Goal: Transaction & Acquisition: Book appointment/travel/reservation

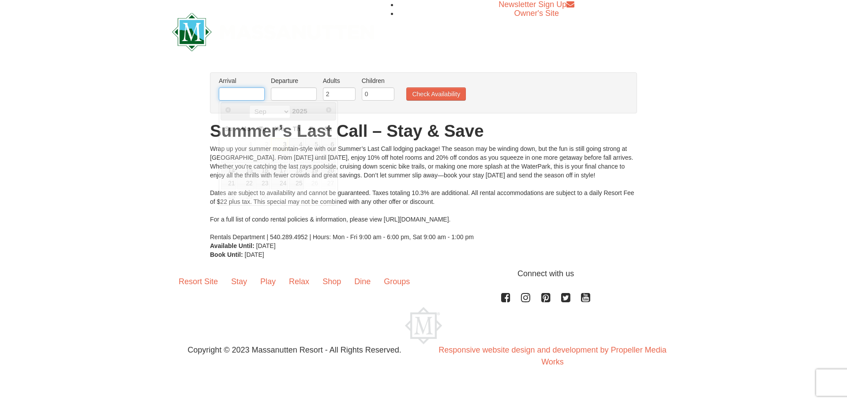
click at [236, 92] on input "text" at bounding box center [242, 93] width 46 height 13
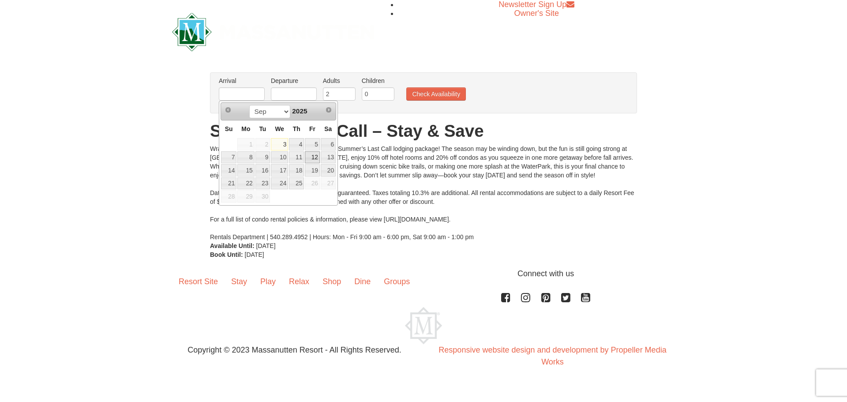
click at [315, 157] on link "12" at bounding box center [312, 157] width 15 height 12
type input "[DATE]"
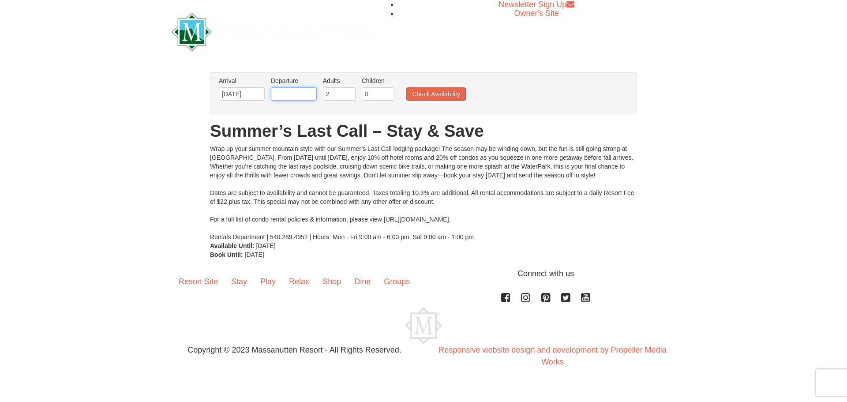
click at [296, 94] on input "text" at bounding box center [294, 93] width 46 height 13
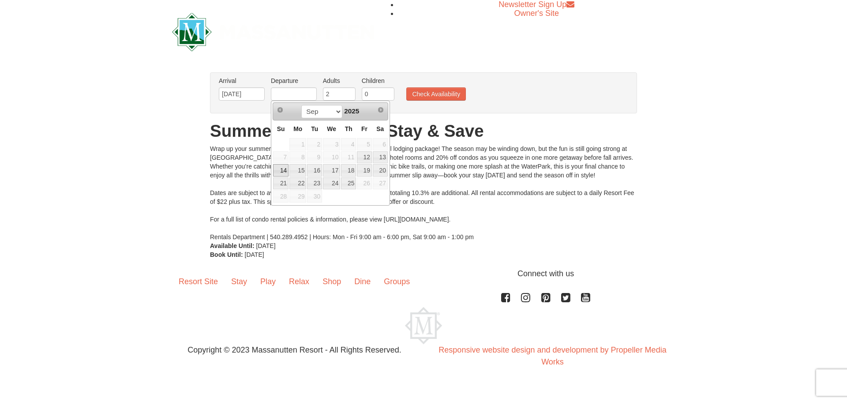
click at [285, 171] on link "14" at bounding box center [280, 170] width 15 height 12
type input "[DATE]"
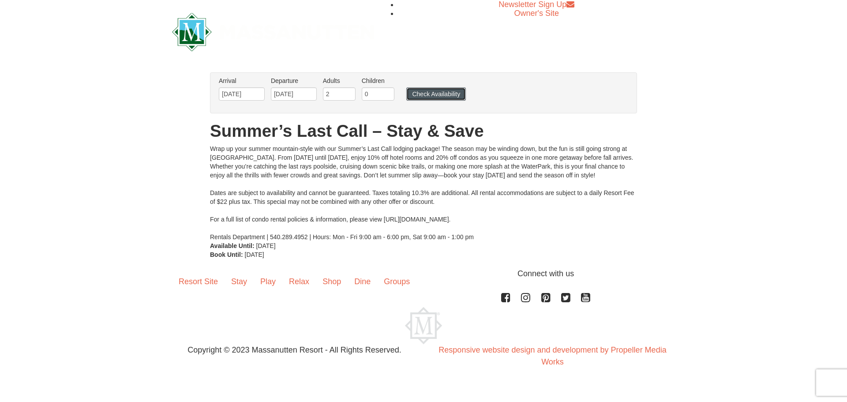
click at [432, 96] on button "Check Availability" at bounding box center [436, 93] width 60 height 13
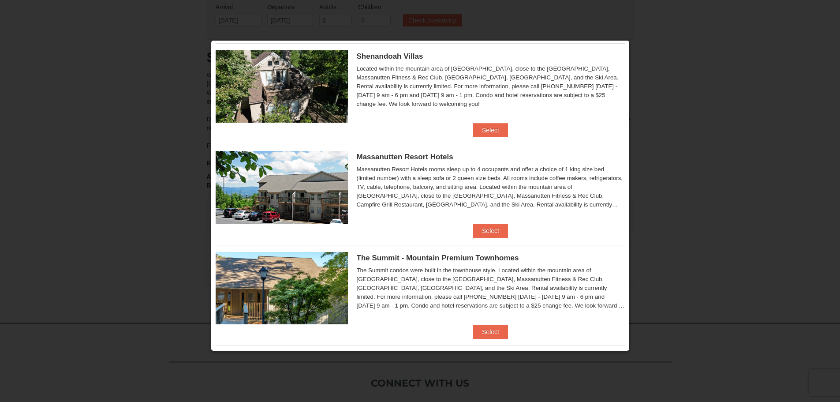
scroll to position [265, 0]
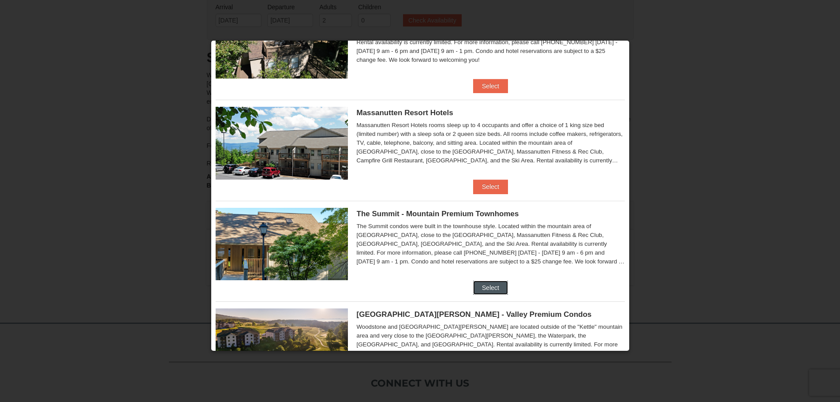
click at [492, 285] on button "Select" at bounding box center [490, 287] width 35 height 14
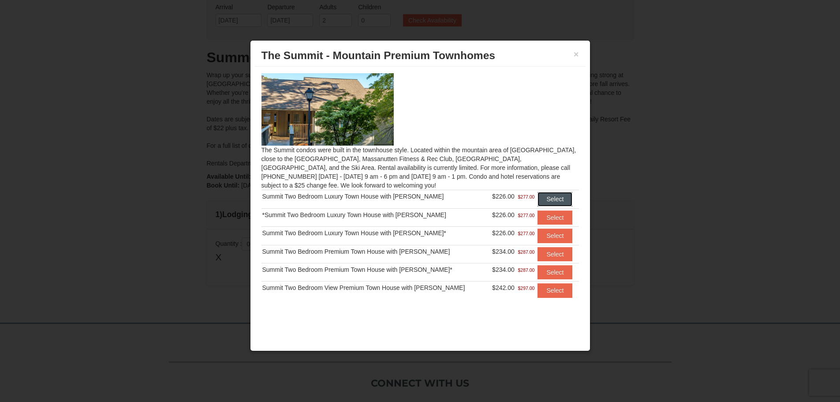
click at [546, 197] on button "Select" at bounding box center [554, 199] width 35 height 14
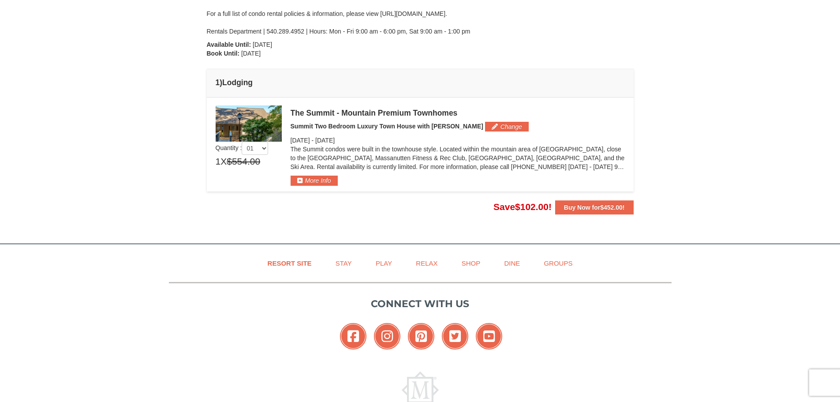
scroll to position [184, 0]
click at [321, 182] on button "More Info" at bounding box center [314, 180] width 47 height 10
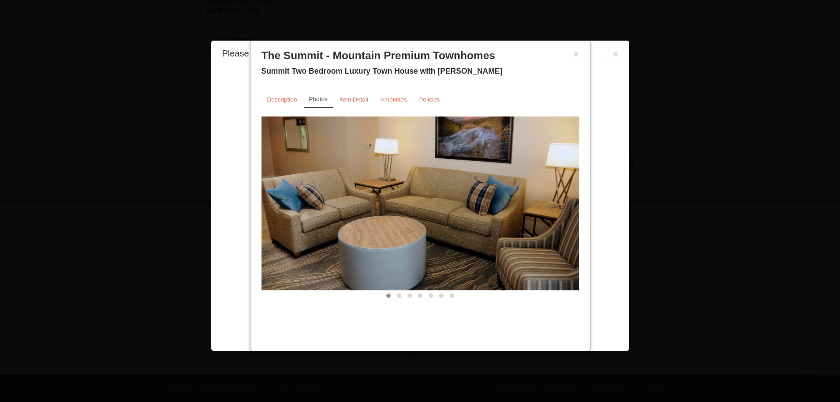
scroll to position [237, 0]
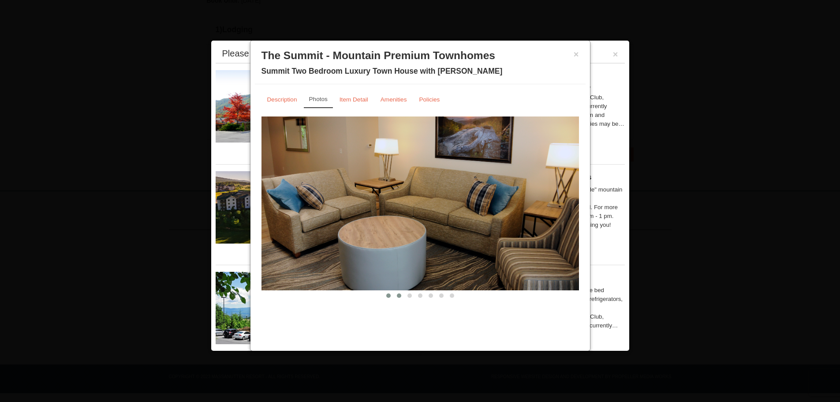
click at [399, 293] on span at bounding box center [399, 295] width 4 height 4
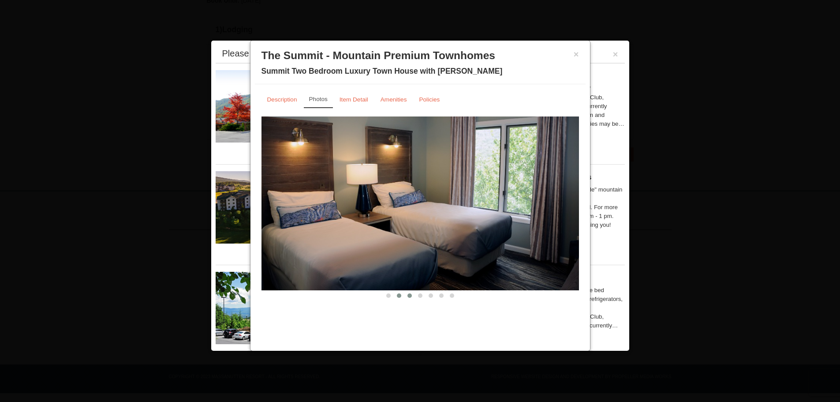
click at [411, 296] on span at bounding box center [409, 295] width 4 height 4
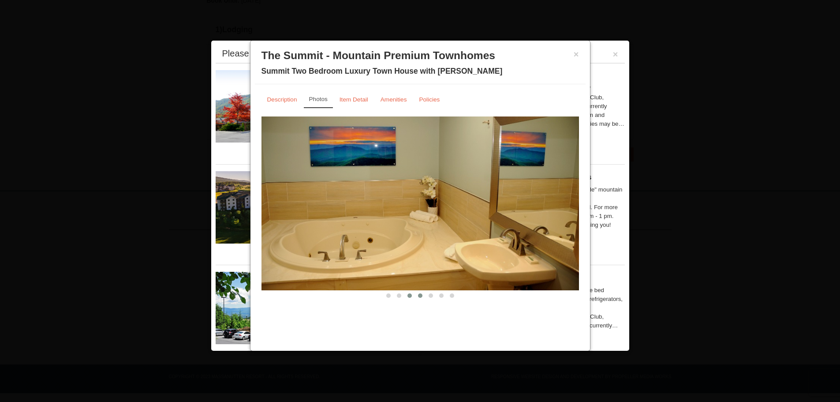
click at [418, 296] on button at bounding box center [420, 295] width 11 height 9
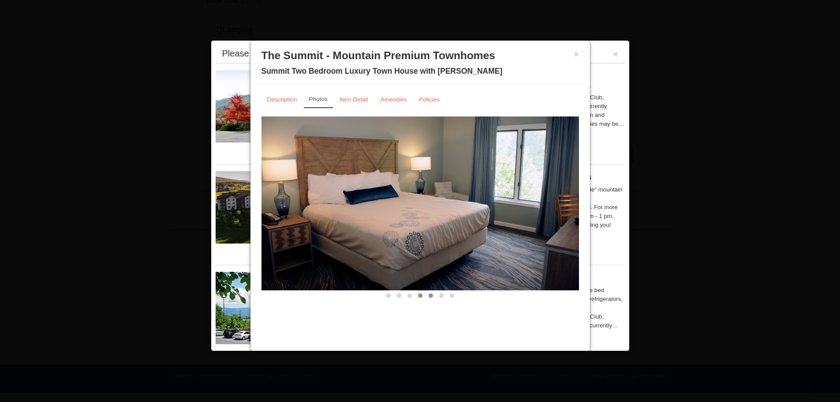
click at [430, 296] on span at bounding box center [431, 295] width 4 height 4
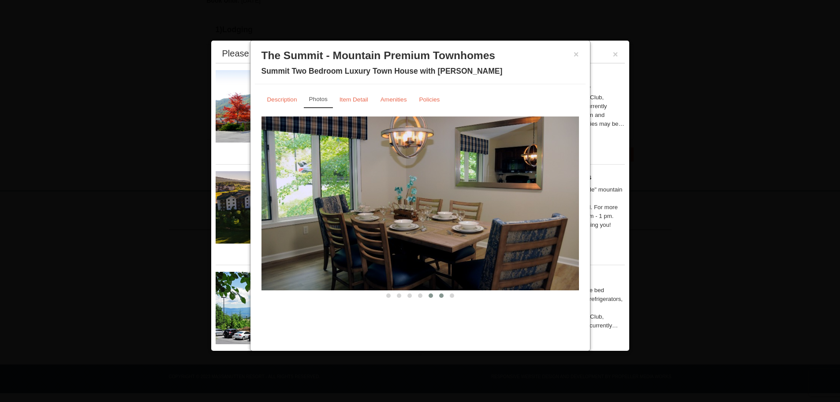
click at [443, 297] on span at bounding box center [441, 295] width 4 height 4
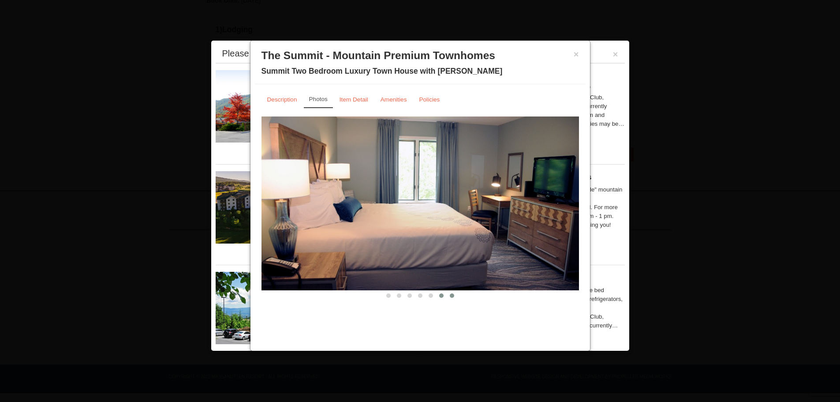
click at [451, 296] on span at bounding box center [452, 295] width 4 height 4
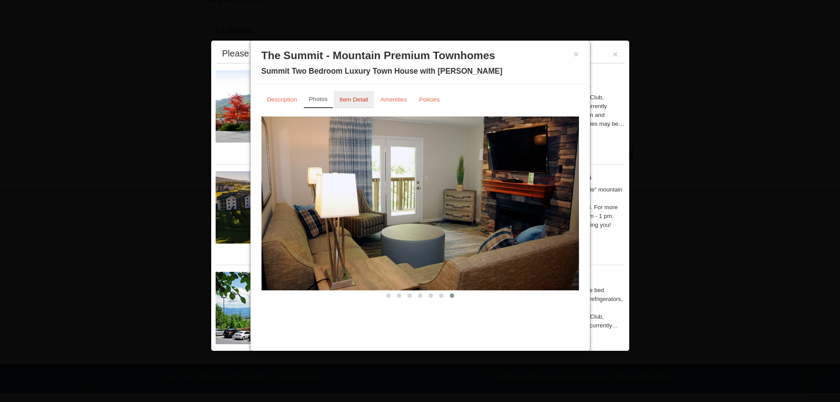
click at [356, 101] on small "Item Detail" at bounding box center [354, 99] width 29 height 7
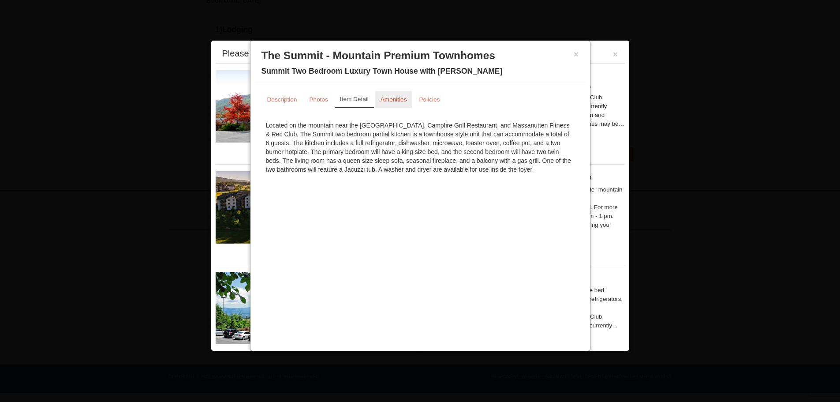
click at [402, 102] on small "Amenities" at bounding box center [394, 99] width 26 height 7
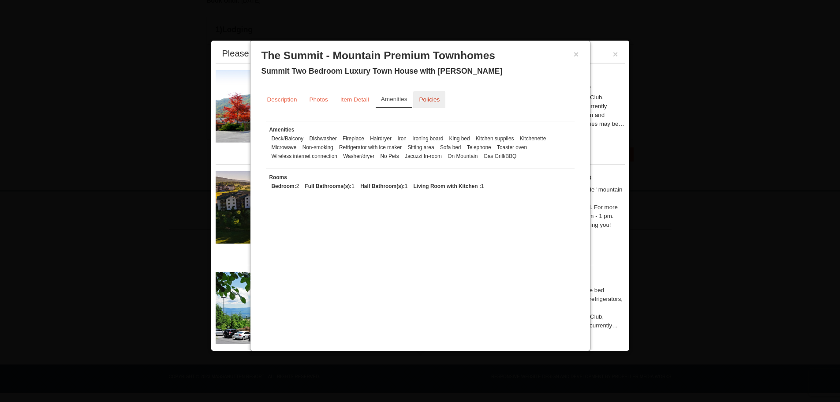
click at [426, 103] on small "Policies" at bounding box center [429, 99] width 21 height 7
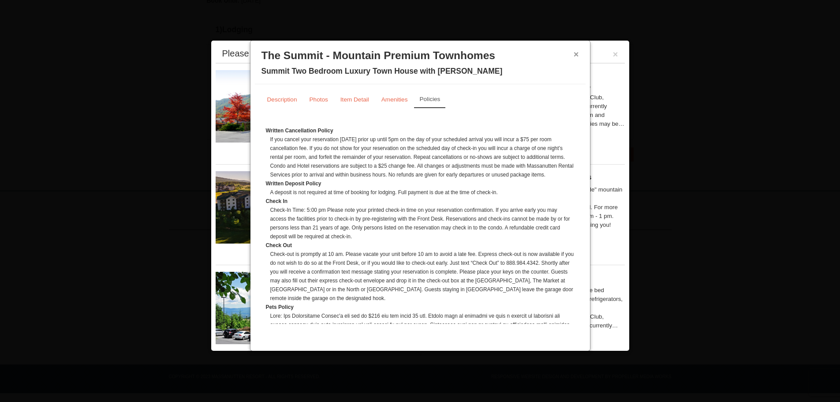
click at [576, 52] on button "×" at bounding box center [576, 54] width 5 height 9
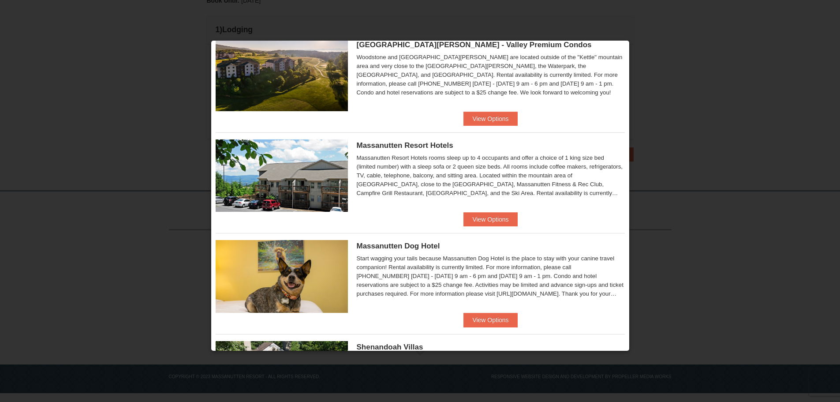
scroll to position [0, 0]
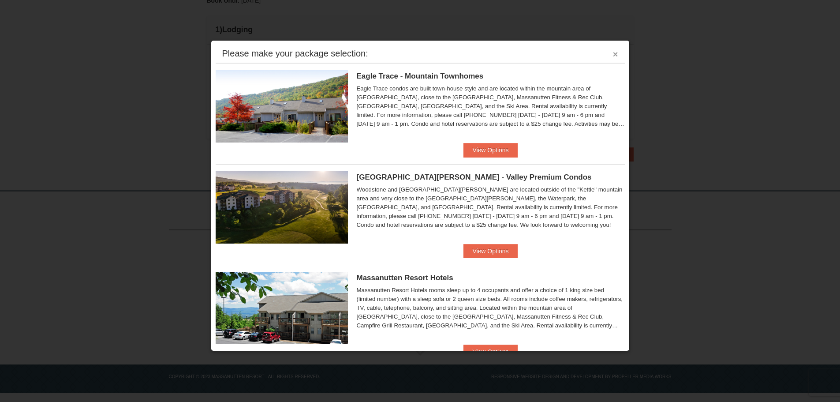
click at [613, 54] on button "×" at bounding box center [615, 54] width 5 height 9
